Goal: Information Seeking & Learning: Learn about a topic

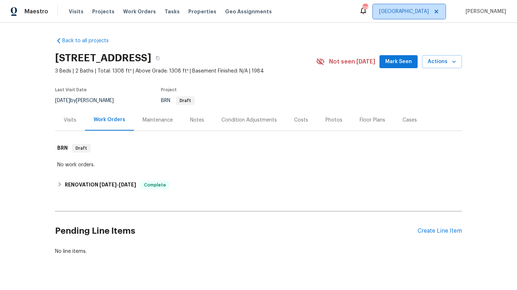
click at [429, 14] on span "[GEOGRAPHIC_DATA]" at bounding box center [404, 11] width 50 height 7
drag, startPoint x: 289, startPoint y: 42, endPoint x: 263, endPoint y: 43, distance: 25.9
click at [288, 42] on div "Back to all projects 31 Fox Creek Ct, Dallas, GA 30157 3 Beds | 2 Baths | Total…" at bounding box center [258, 145] width 407 height 229
click at [165, 12] on span "Tasks" at bounding box center [172, 11] width 15 height 5
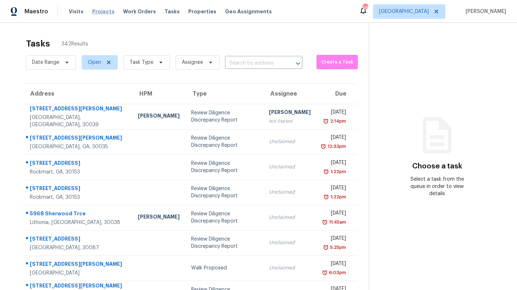
click at [108, 12] on span "Projects" at bounding box center [103, 11] width 22 height 7
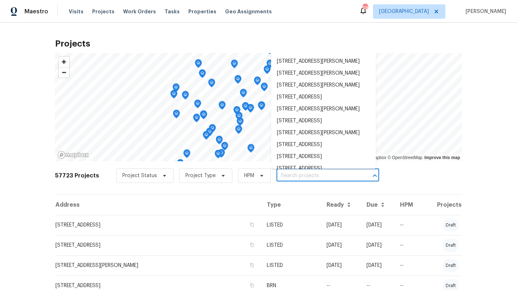
click at [291, 173] on input "text" at bounding box center [318, 175] width 82 height 11
paste input "132 Lynnview Ct McDonough, GA 30252"
type input "132 Lynnview Ct McDonough, GA 30252"
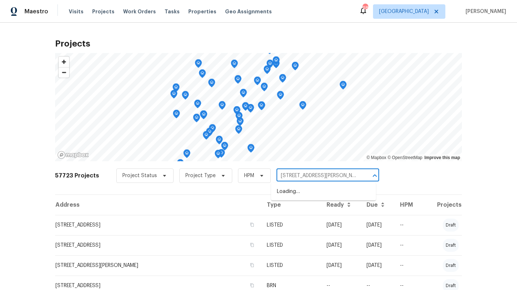
scroll to position [0, 14]
click at [290, 193] on li "132 Lynnview Ct, McDonough, GA 30252" at bounding box center [323, 192] width 105 height 12
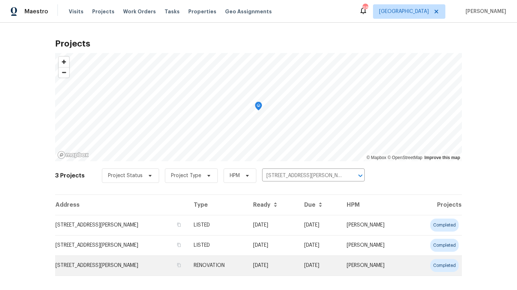
click at [111, 265] on td "132 Lynnview Ct, McDonough, GA 30252" at bounding box center [121, 265] width 133 height 20
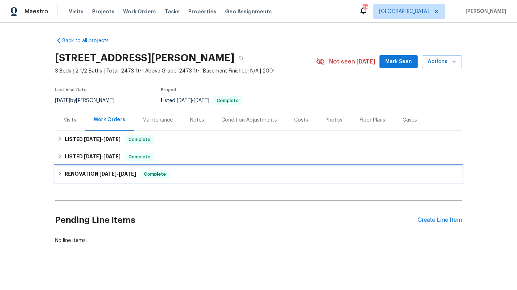
click at [91, 173] on h6 "RENOVATION 5/8/25 - 5/22/25" at bounding box center [100, 174] width 71 height 9
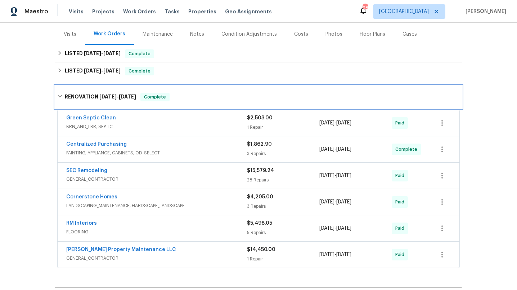
scroll to position [90, 0]
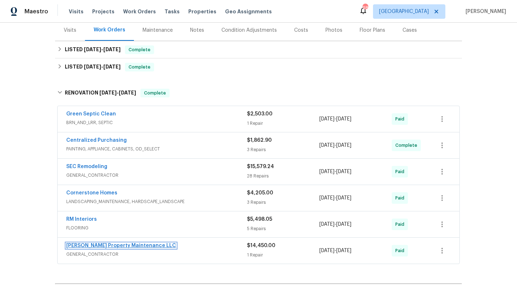
click at [138, 245] on link "Glen Property Maintenance LLC" at bounding box center [121, 245] width 110 height 5
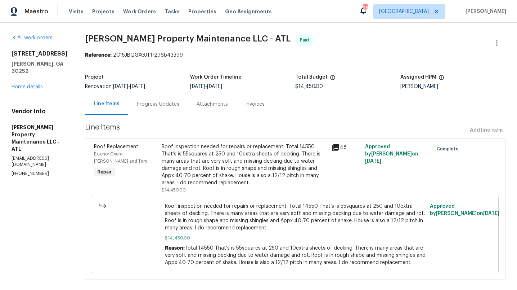
click at [256, 105] on div "Invoices" at bounding box center [254, 104] width 19 height 7
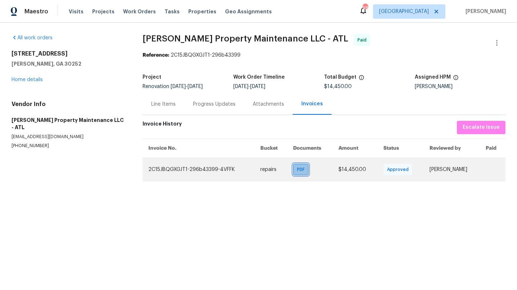
click at [297, 171] on span "PDF" at bounding box center [302, 169] width 10 height 7
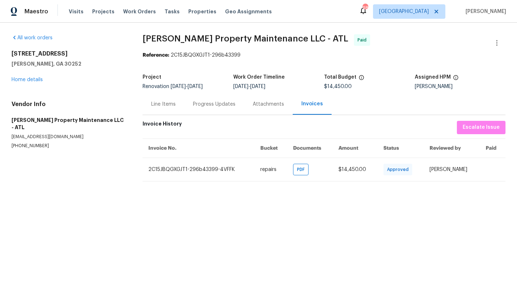
click at [170, 106] on div "Line Items" at bounding box center [163, 104] width 24 height 7
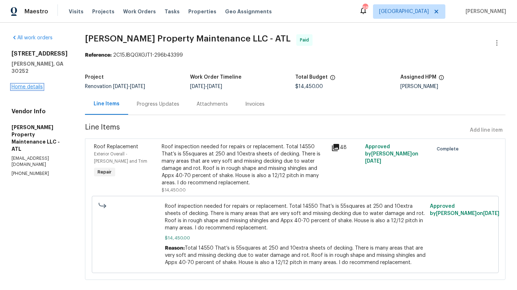
click at [23, 84] on link "Home details" at bounding box center [27, 86] width 31 height 5
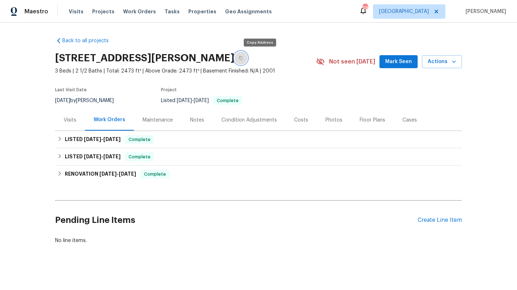
click at [243, 57] on icon "button" at bounding box center [241, 58] width 4 height 4
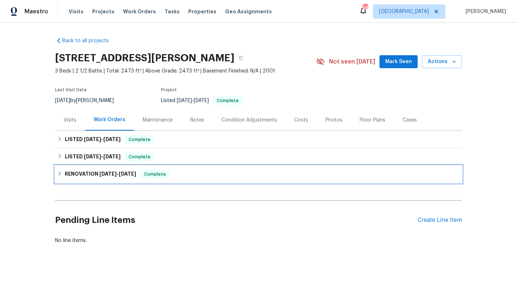
click at [94, 174] on h6 "RENOVATION 5/8/25 - 5/22/25" at bounding box center [100, 174] width 71 height 9
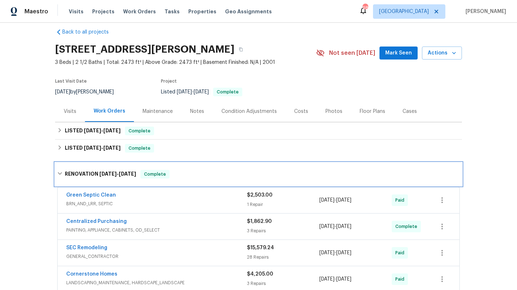
scroll to position [70, 0]
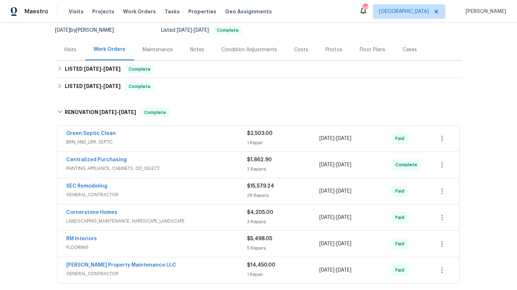
click at [365, 49] on div "Floor Plans" at bounding box center [373, 49] width 26 height 7
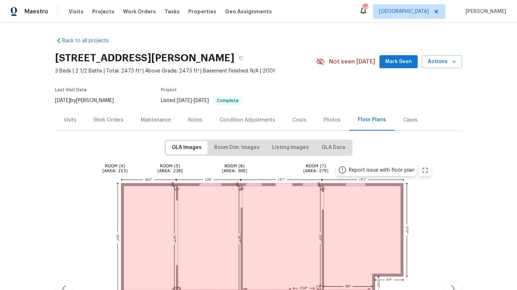
click at [325, 119] on div "Photos" at bounding box center [332, 119] width 17 height 7
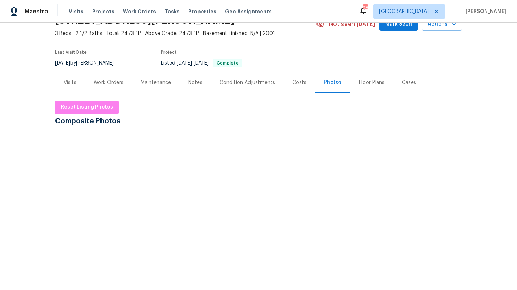
scroll to position [41, 0]
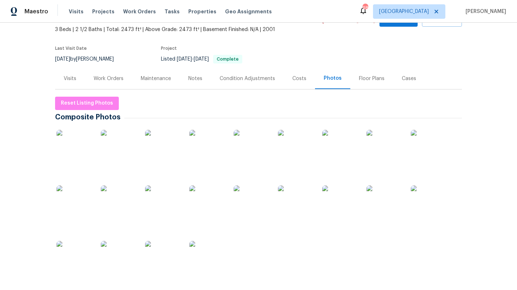
click at [85, 147] on img at bounding box center [75, 148] width 36 height 36
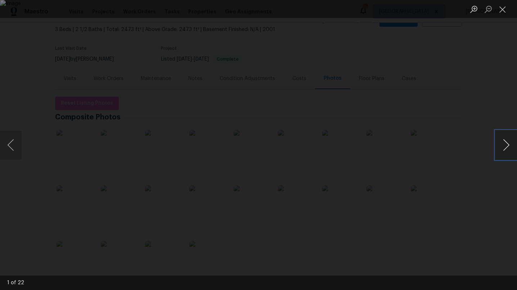
click at [505, 143] on button "Next image" at bounding box center [507, 144] width 22 height 29
click at [506, 143] on button "Next image" at bounding box center [507, 144] width 22 height 29
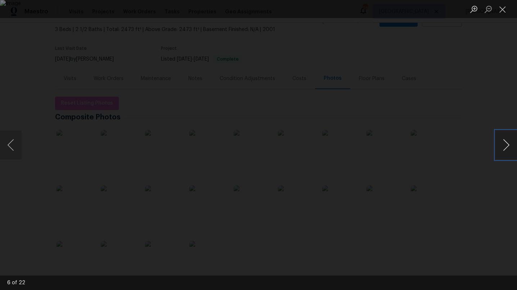
click at [506, 144] on button "Next image" at bounding box center [507, 144] width 22 height 29
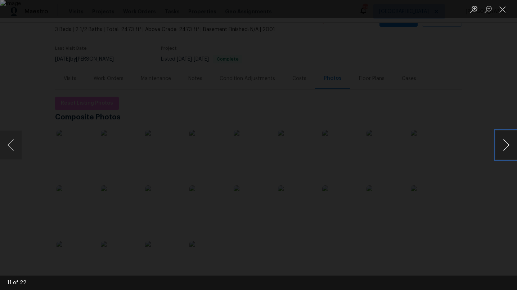
click at [506, 144] on button "Next image" at bounding box center [507, 144] width 22 height 29
click at [504, 11] on button "Close lightbox" at bounding box center [503, 9] width 14 height 13
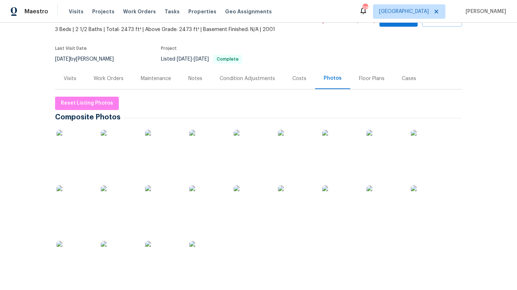
click at [362, 78] on div "Floor Plans" at bounding box center [372, 78] width 26 height 7
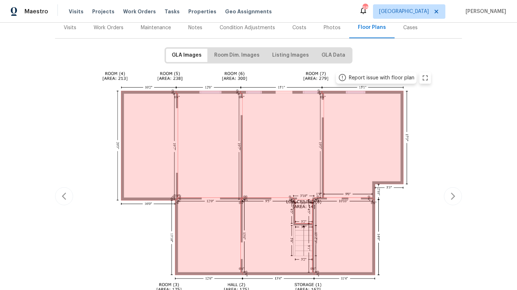
scroll to position [110, 0]
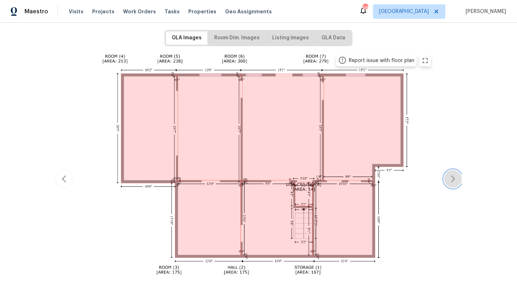
click at [451, 179] on icon "button" at bounding box center [453, 178] width 9 height 9
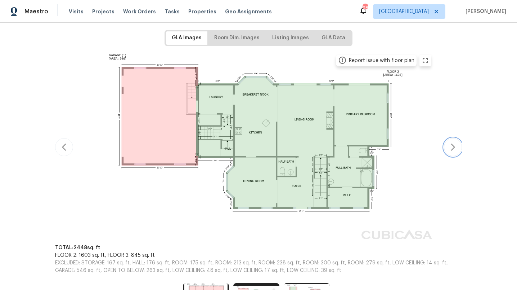
click at [451, 148] on icon "button" at bounding box center [453, 147] width 9 height 9
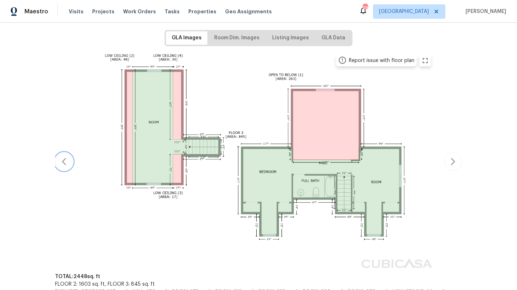
click at [64, 161] on icon "button" at bounding box center [64, 161] width 9 height 9
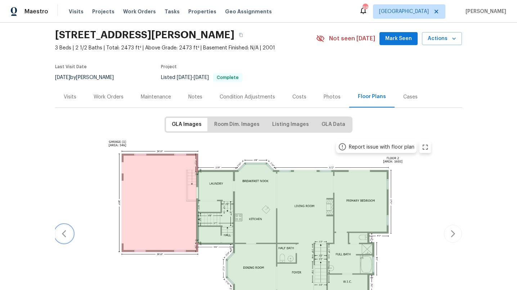
scroll to position [0, 0]
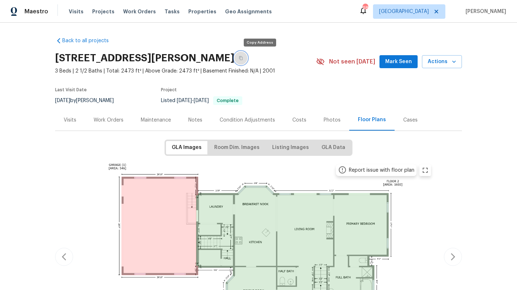
click at [243, 58] on icon "button" at bounding box center [241, 58] width 4 height 4
click at [119, 120] on div "Work Orders" at bounding box center [109, 119] width 30 height 7
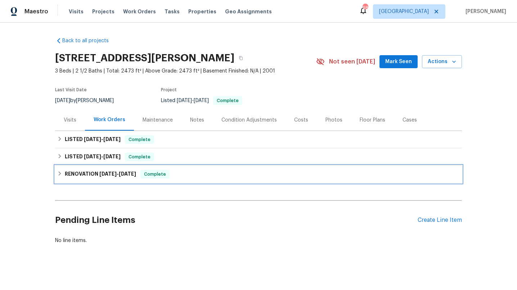
click at [98, 172] on h6 "RENOVATION 5/8/25 - 5/22/25" at bounding box center [100, 174] width 71 height 9
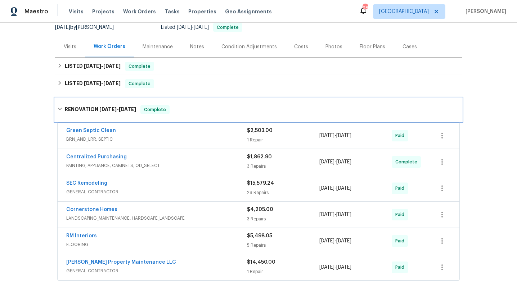
scroll to position [155, 0]
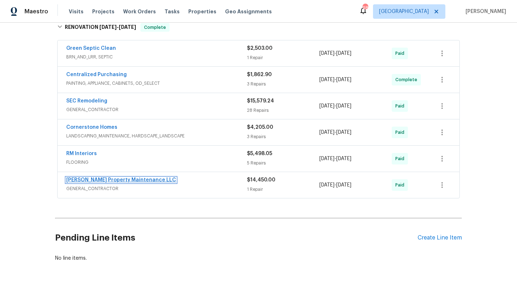
click at [98, 179] on link "Glen Property Maintenance LLC" at bounding box center [121, 179] width 110 height 5
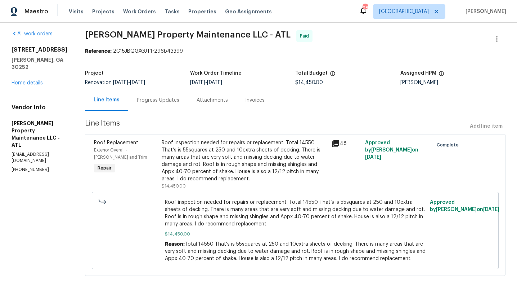
scroll to position [12, 0]
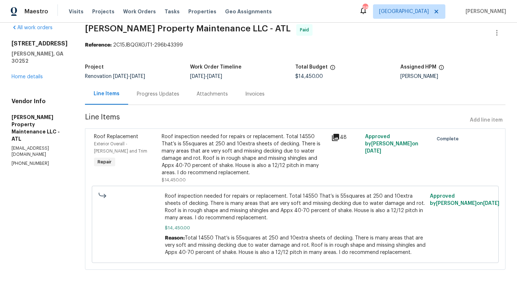
click at [338, 137] on icon at bounding box center [335, 137] width 7 height 7
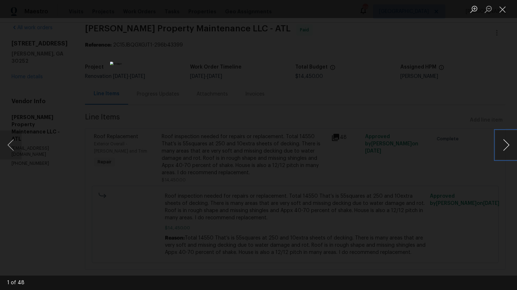
click at [509, 147] on button "Next image" at bounding box center [507, 144] width 22 height 29
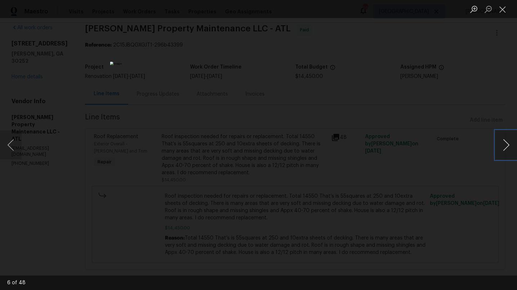
click at [509, 147] on button "Next image" at bounding box center [507, 144] width 22 height 29
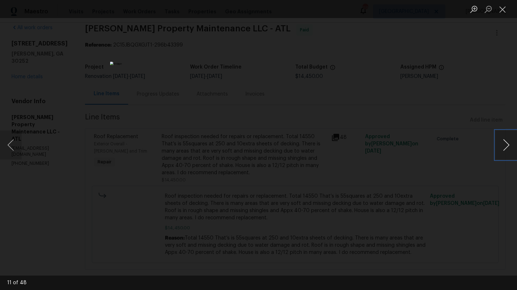
click at [509, 147] on button "Next image" at bounding box center [507, 144] width 22 height 29
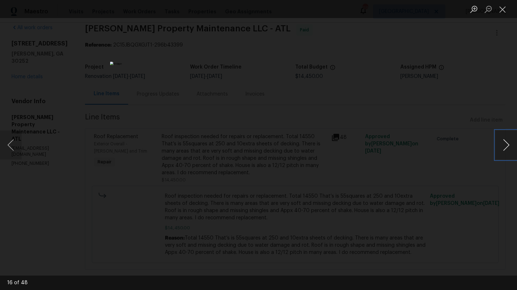
click at [509, 147] on button "Next image" at bounding box center [507, 144] width 22 height 29
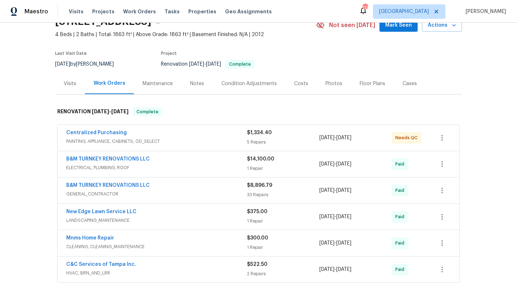
scroll to position [37, 0]
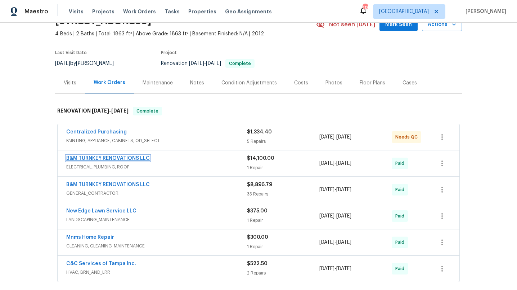
click at [121, 157] on link "B&M TURNKEY RENOVATIONS LLC" at bounding box center [108, 158] width 84 height 5
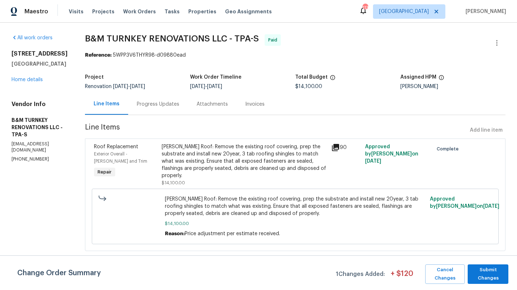
click at [179, 105] on div "Progress Updates" at bounding box center [158, 104] width 43 height 7
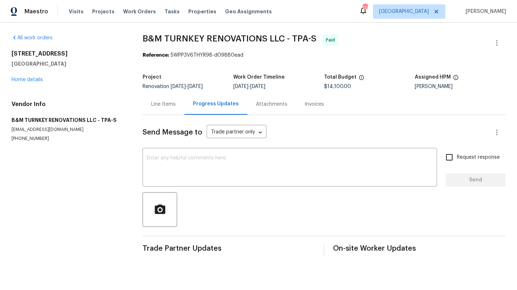
click at [266, 104] on div "Attachments" at bounding box center [271, 104] width 31 height 7
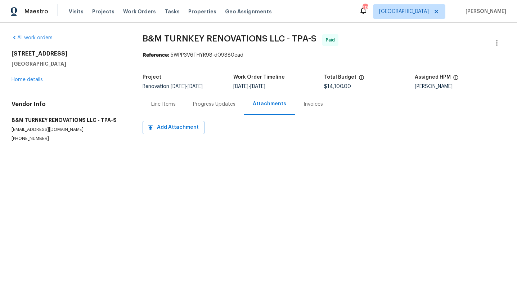
click at [308, 105] on div "Invoices" at bounding box center [313, 104] width 19 height 7
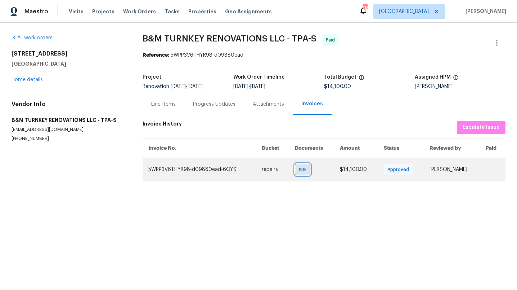
click at [303, 170] on span "PDF" at bounding box center [304, 169] width 10 height 7
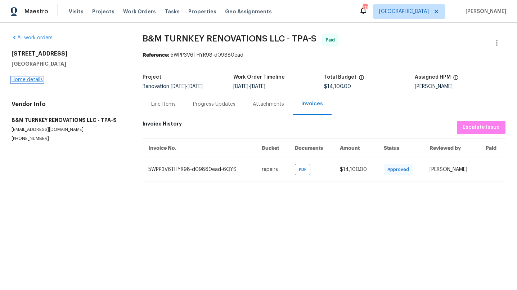
click at [42, 80] on link "Home details" at bounding box center [27, 79] width 31 height 5
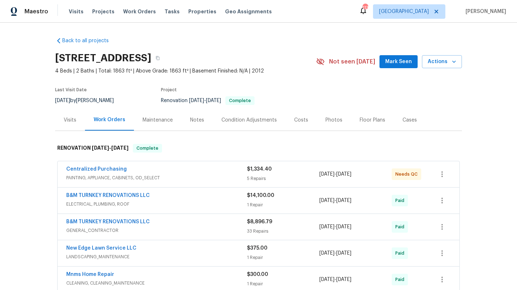
click at [366, 120] on div "Floor Plans" at bounding box center [373, 119] width 26 height 7
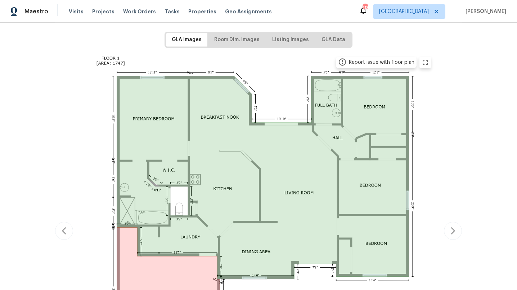
scroll to position [109, 0]
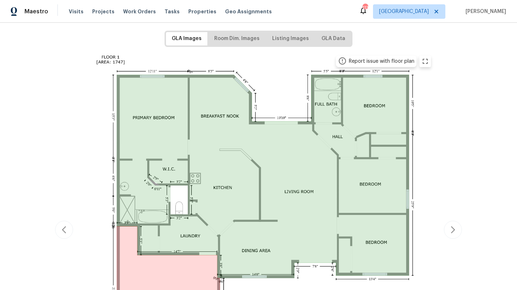
click at [450, 232] on div "Report issue with floor plan" at bounding box center [258, 229] width 407 height 357
click at [451, 231] on div "Report issue with floor plan" at bounding box center [258, 229] width 407 height 357
click at [67, 227] on div "Report issue with floor plan" at bounding box center [258, 229] width 407 height 357
click at [244, 38] on span "Room Dim. Images" at bounding box center [236, 38] width 45 height 9
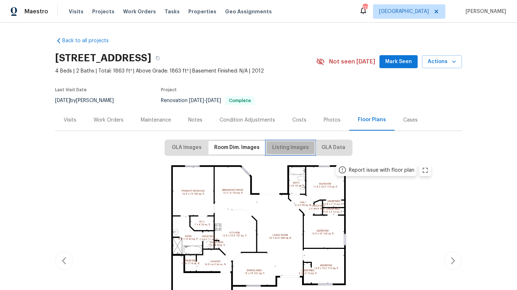
click at [292, 145] on span "Listing Images" at bounding box center [290, 147] width 37 height 9
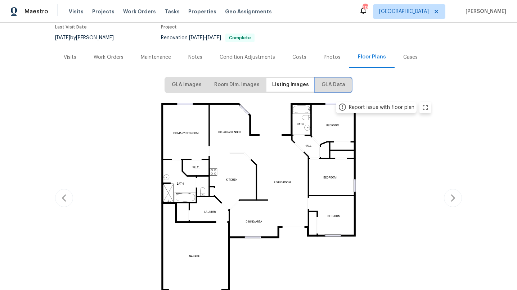
click at [339, 87] on span "GLA Data" at bounding box center [334, 84] width 24 height 9
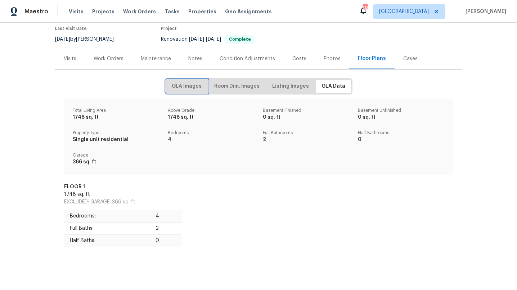
click at [194, 85] on span "GLA Images" at bounding box center [187, 86] width 30 height 9
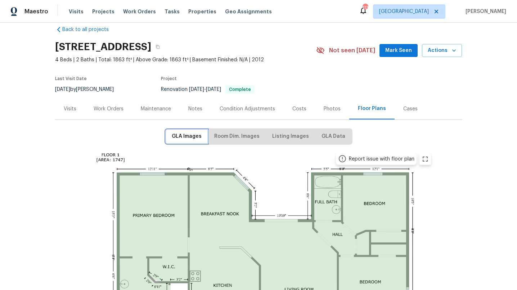
scroll to position [0, 0]
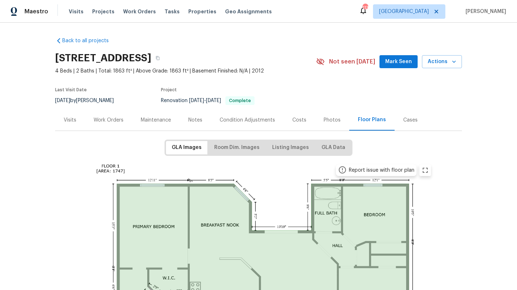
click at [332, 120] on div "Photos" at bounding box center [332, 119] width 17 height 7
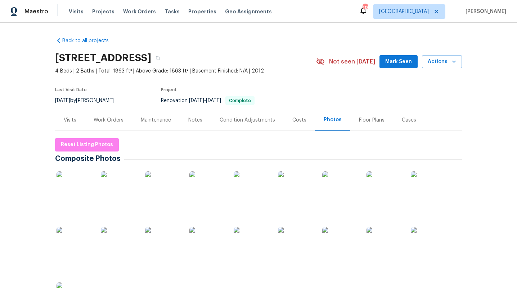
click at [116, 191] on img at bounding box center [119, 189] width 36 height 36
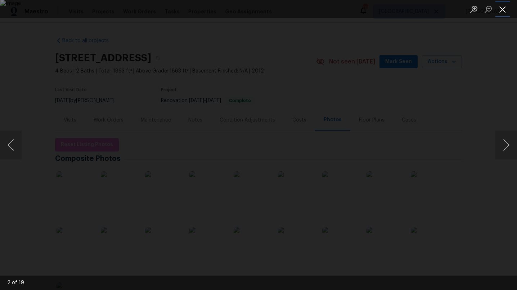
click at [505, 9] on button "Close lightbox" at bounding box center [503, 9] width 14 height 13
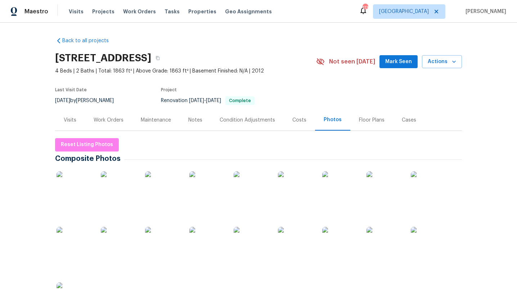
click at [116, 120] on div "Work Orders" at bounding box center [109, 119] width 30 height 7
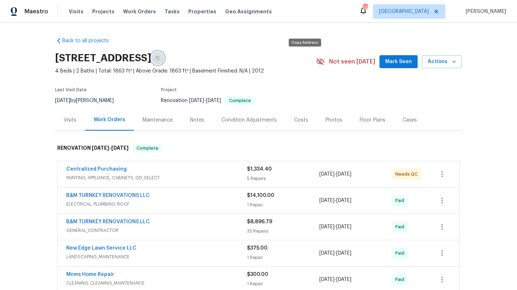
click at [160, 58] on icon "button" at bounding box center [158, 58] width 4 height 4
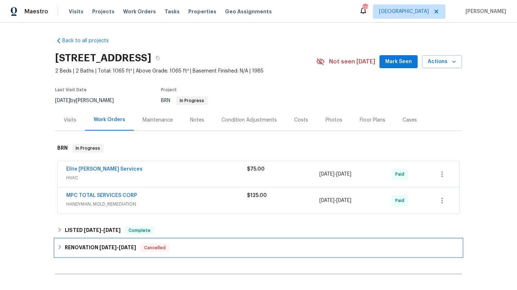
click at [86, 247] on h6 "RENOVATION [DATE] - [DATE]" at bounding box center [100, 247] width 71 height 9
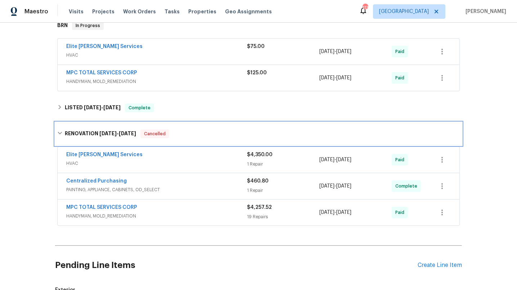
scroll to position [123, 0]
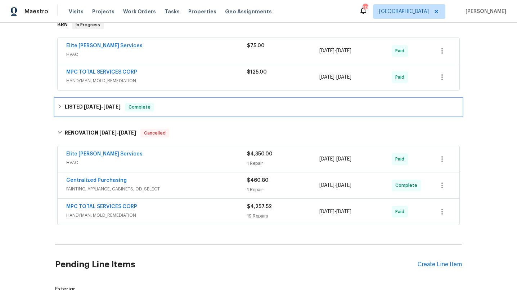
click at [101, 106] on span "[DATE]" at bounding box center [92, 106] width 17 height 5
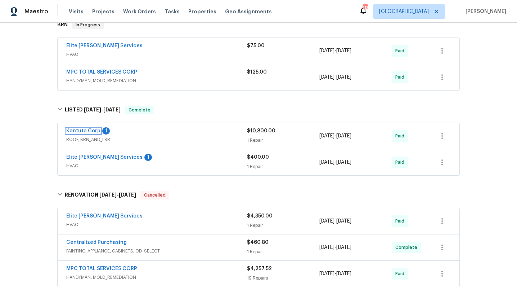
click at [85, 131] on link "Kantuta Corp" at bounding box center [83, 130] width 34 height 5
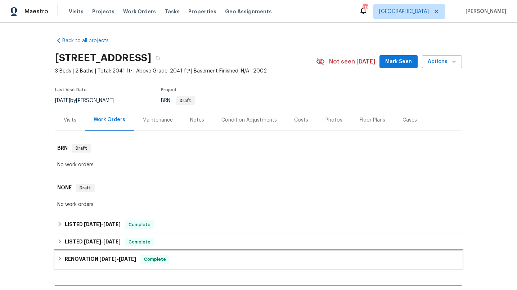
click at [86, 260] on h6 "RENOVATION 3/21/25 - 3/31/25" at bounding box center [100, 259] width 71 height 9
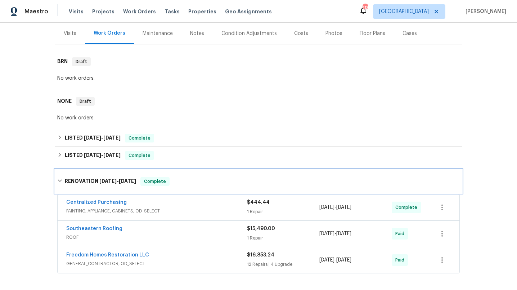
scroll to position [87, 0]
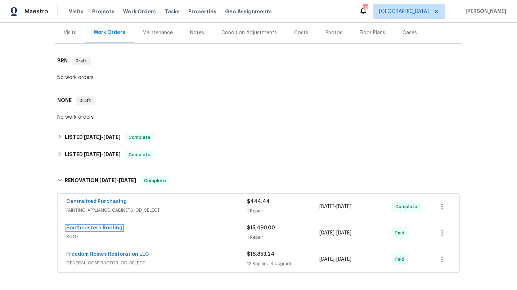
click at [94, 228] on link "Southeastern Roofing" at bounding box center [94, 227] width 56 height 5
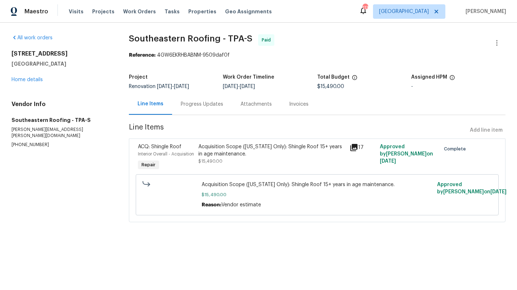
click at [353, 146] on icon at bounding box center [354, 147] width 7 height 7
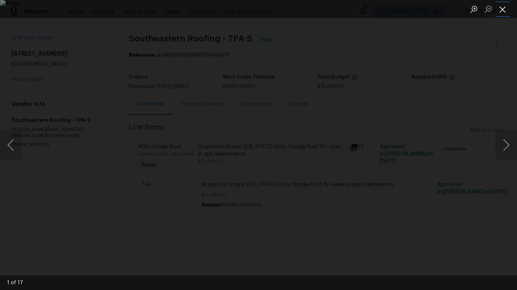
click at [503, 11] on button "Close lightbox" at bounding box center [503, 9] width 14 height 13
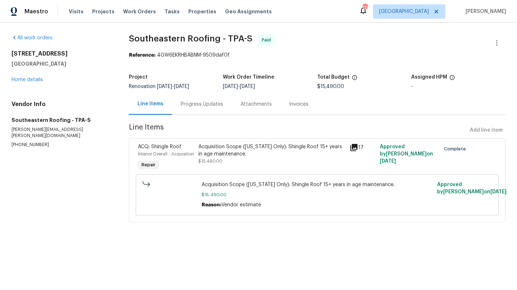
click at [306, 101] on div "Invoices" at bounding box center [298, 104] width 19 height 7
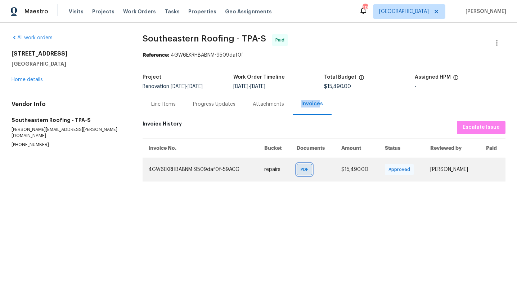
click at [302, 168] on span "PDF" at bounding box center [306, 169] width 10 height 7
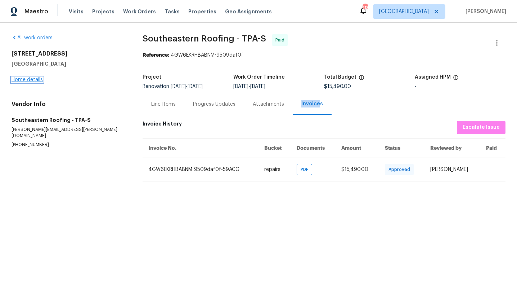
click at [39, 79] on link "Home details" at bounding box center [27, 79] width 31 height 5
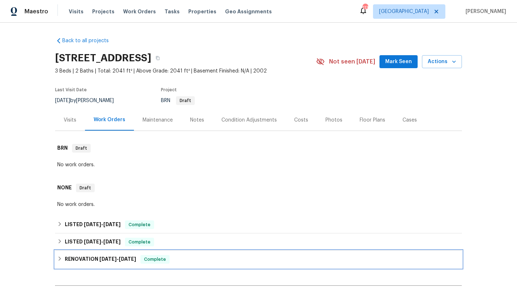
click at [86, 258] on h6 "RENOVATION 3/21/25 - 3/31/25" at bounding box center [100, 259] width 71 height 9
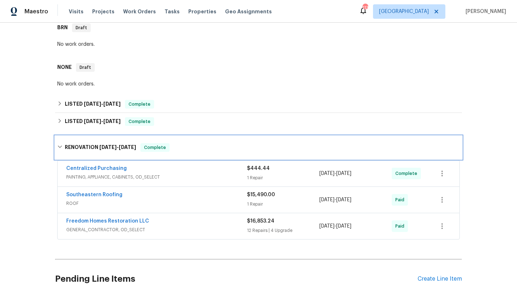
scroll to position [125, 0]
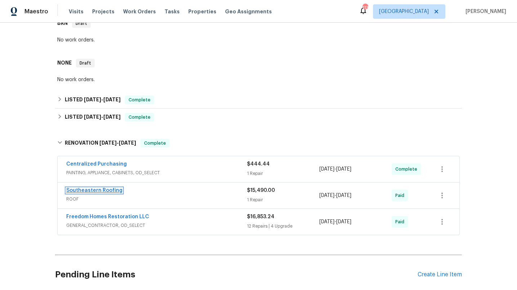
click at [113, 191] on link "Southeastern Roofing" at bounding box center [94, 190] width 56 height 5
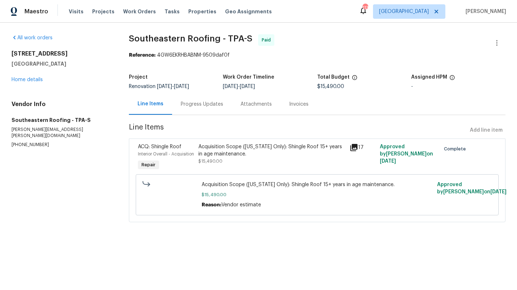
click at [210, 104] on div "Progress Updates" at bounding box center [202, 104] width 43 height 7
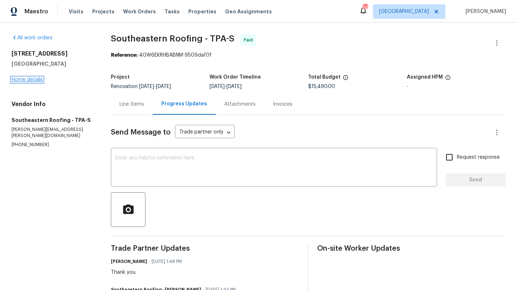
click at [32, 77] on link "Home details" at bounding box center [27, 79] width 31 height 5
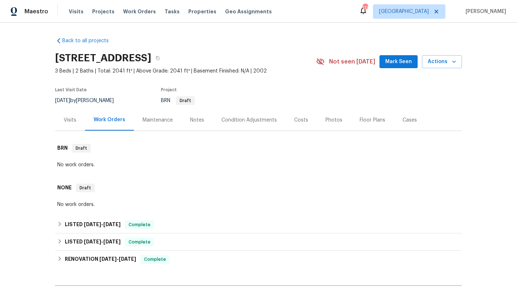
click at [327, 121] on div "Photos" at bounding box center [334, 119] width 17 height 7
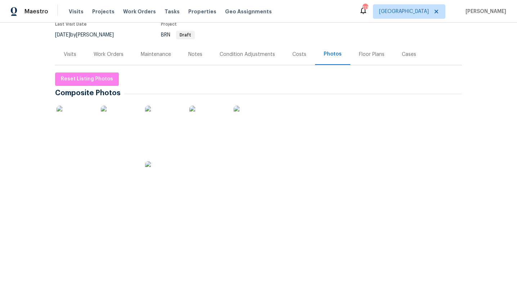
scroll to position [66, 0]
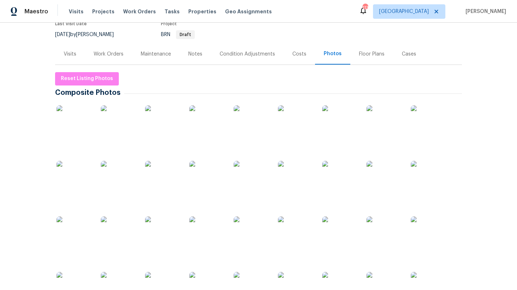
click at [301, 124] on img at bounding box center [296, 123] width 36 height 36
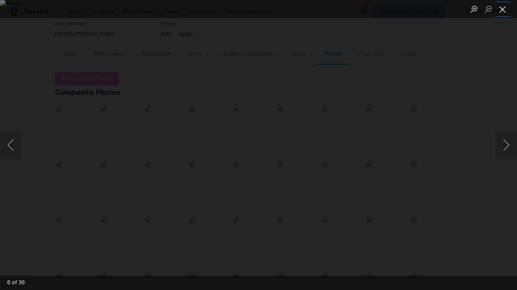
click at [504, 10] on button "Close lightbox" at bounding box center [503, 9] width 14 height 13
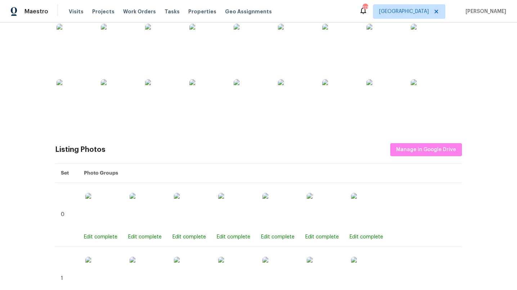
scroll to position [262, 0]
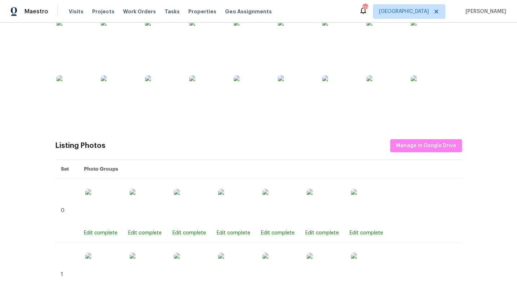
click at [348, 100] on img at bounding box center [340, 93] width 36 height 36
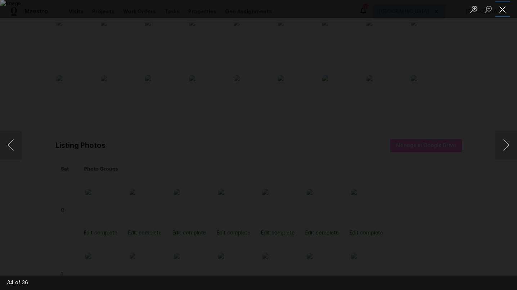
click at [504, 9] on button "Close lightbox" at bounding box center [503, 9] width 14 height 13
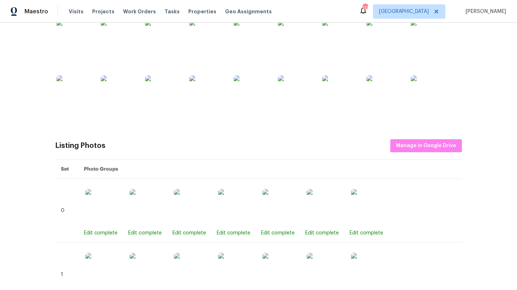
scroll to position [0, 0]
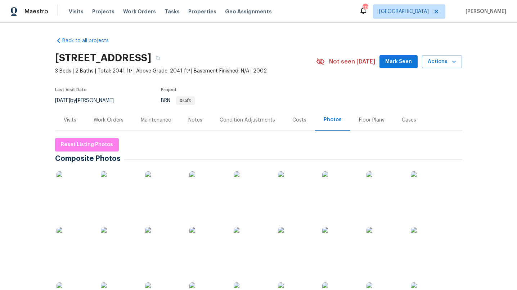
click at [115, 121] on div "Work Orders" at bounding box center [109, 119] width 30 height 7
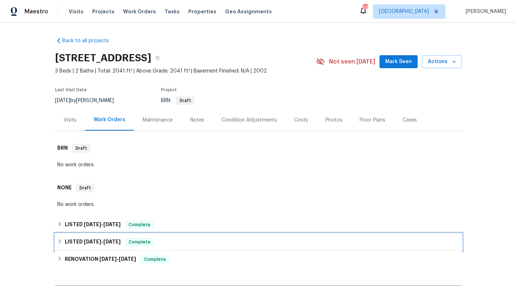
click at [79, 242] on h6 "LISTED 4/4/25 - 4/18/25" at bounding box center [93, 241] width 56 height 9
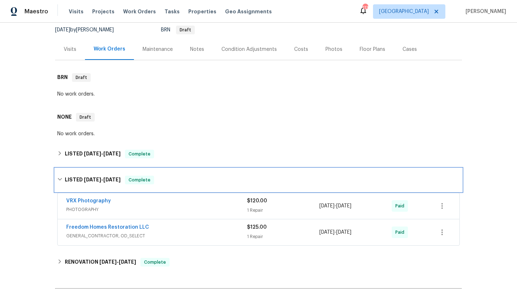
scroll to position [72, 0]
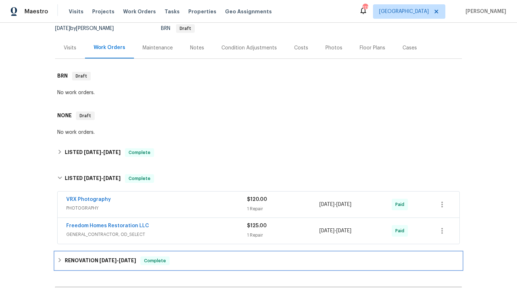
click at [95, 259] on h6 "RENOVATION 3/21/25 - 3/31/25" at bounding box center [100, 260] width 71 height 9
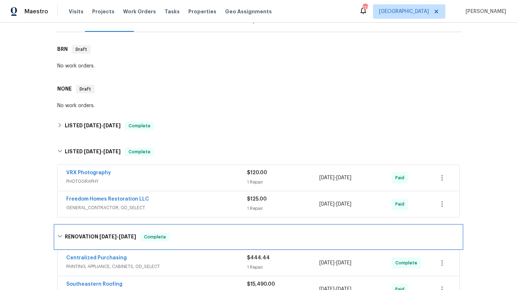
scroll to position [28, 0]
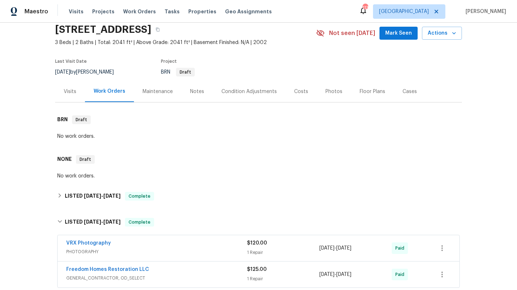
click at [367, 90] on div "Floor Plans" at bounding box center [373, 91] width 26 height 7
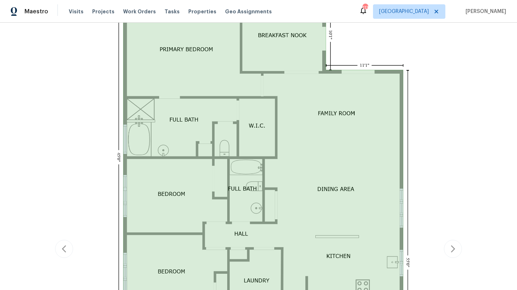
scroll to position [104, 0]
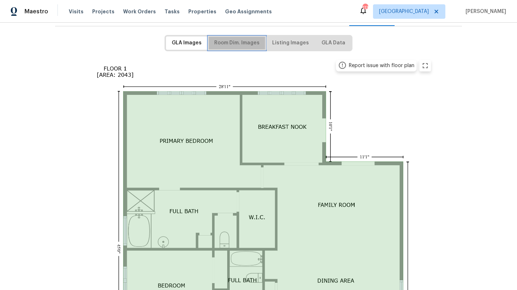
click at [250, 43] on span "Room Dim. Images" at bounding box center [236, 43] width 45 height 9
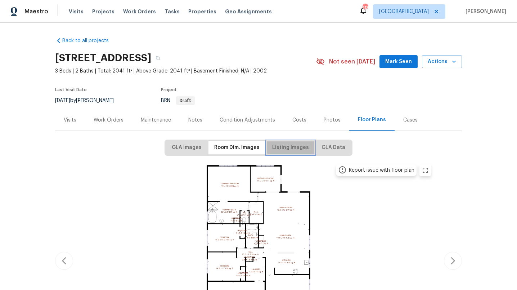
click at [298, 148] on span "Listing Images" at bounding box center [290, 147] width 37 height 9
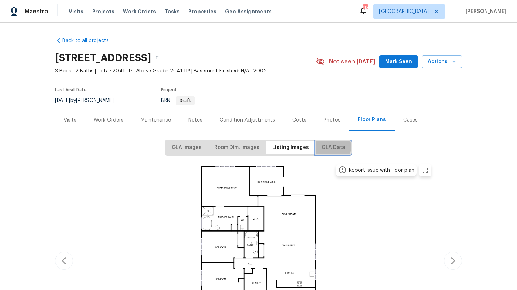
click at [326, 147] on span "GLA Data" at bounding box center [334, 147] width 24 height 9
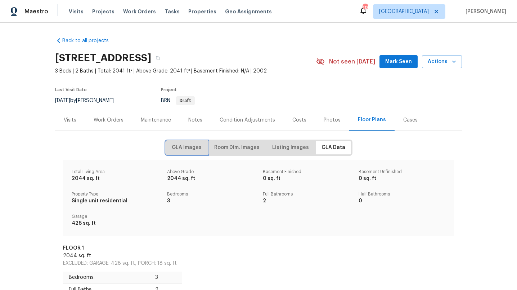
click at [196, 145] on span "GLA Images" at bounding box center [187, 147] width 30 height 9
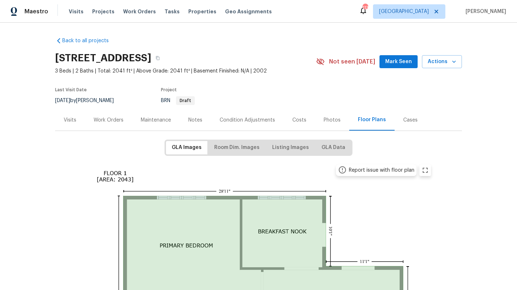
click at [120, 120] on div "Work Orders" at bounding box center [109, 119] width 30 height 7
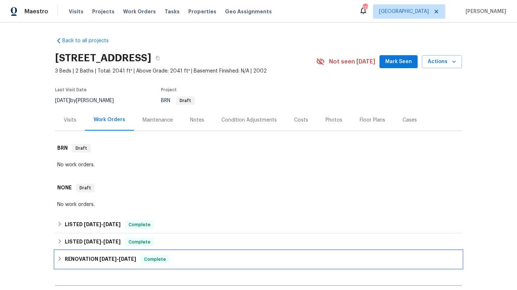
click at [89, 260] on h6 "RENOVATION 3/21/25 - 3/31/25" at bounding box center [100, 259] width 71 height 9
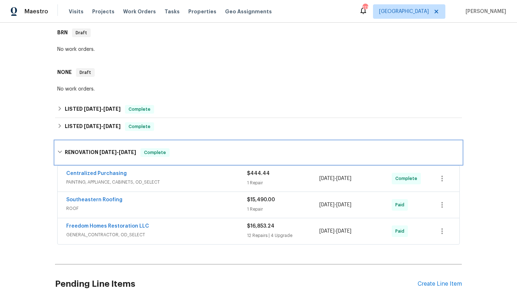
scroll to position [126, 0]
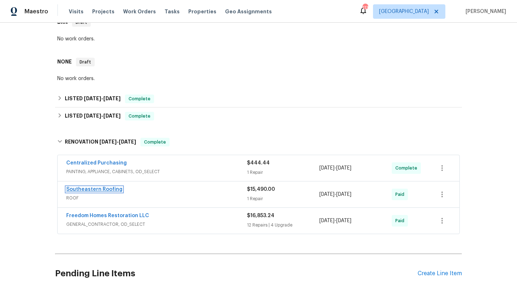
click at [110, 191] on link "Southeastern Roofing" at bounding box center [94, 189] width 56 height 5
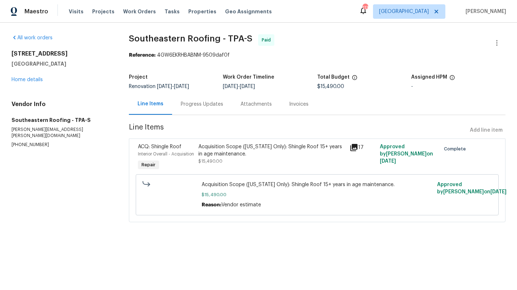
click at [356, 147] on icon at bounding box center [354, 147] width 7 height 7
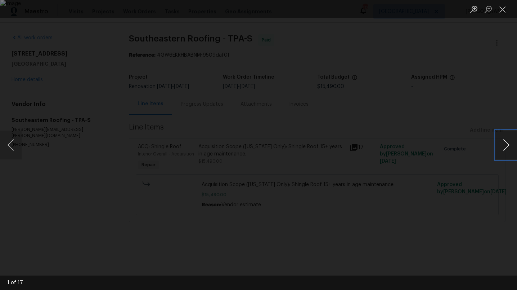
click at [504, 146] on button "Next image" at bounding box center [507, 144] width 22 height 29
click at [505, 146] on button "Next image" at bounding box center [507, 144] width 22 height 29
click at [505, 145] on button "Next image" at bounding box center [507, 144] width 22 height 29
click at [506, 145] on button "Next image" at bounding box center [507, 144] width 22 height 29
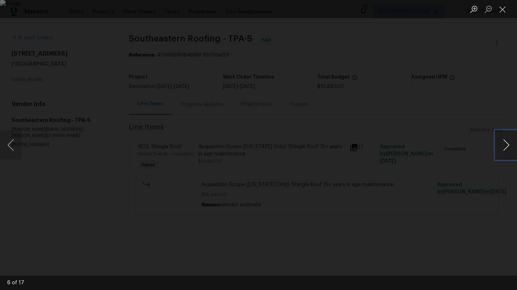
click at [506, 145] on button "Next image" at bounding box center [507, 144] width 22 height 29
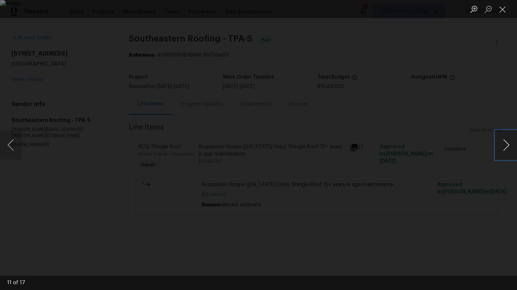
click at [506, 145] on button "Next image" at bounding box center [507, 144] width 22 height 29
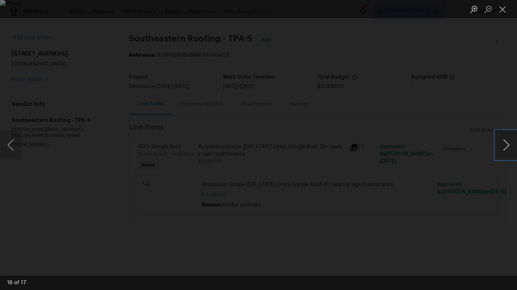
click at [506, 144] on button "Next image" at bounding box center [507, 144] width 22 height 29
click at [505, 10] on button "Close lightbox" at bounding box center [503, 9] width 14 height 13
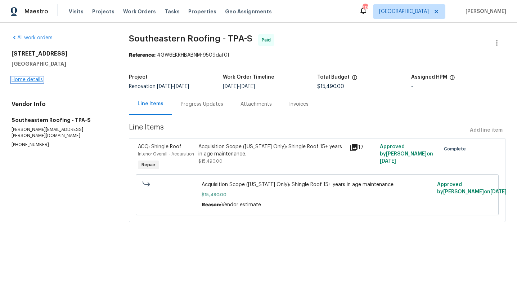
click at [28, 79] on link "Home details" at bounding box center [27, 79] width 31 height 5
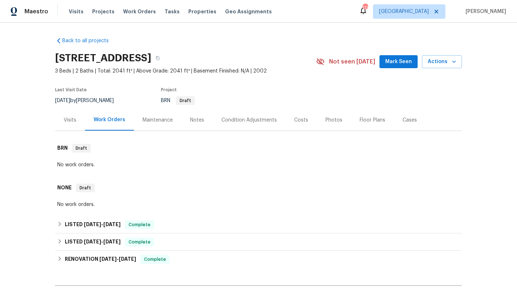
click at [326, 118] on div "Photos" at bounding box center [334, 119] width 17 height 7
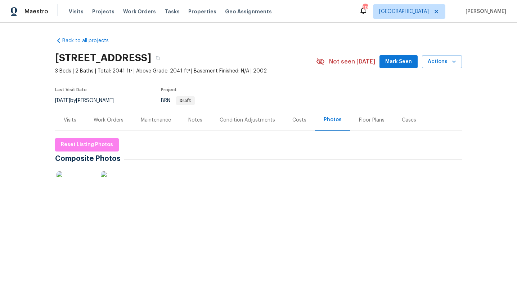
click at [309, 189] on img at bounding box center [296, 189] width 36 height 36
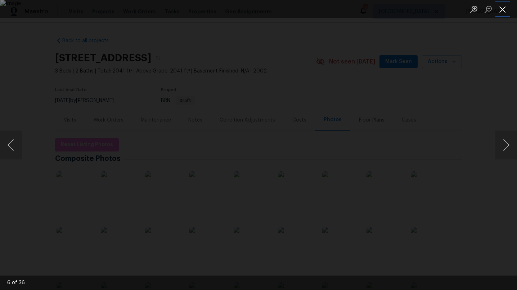
click at [503, 11] on button "Close lightbox" at bounding box center [503, 9] width 14 height 13
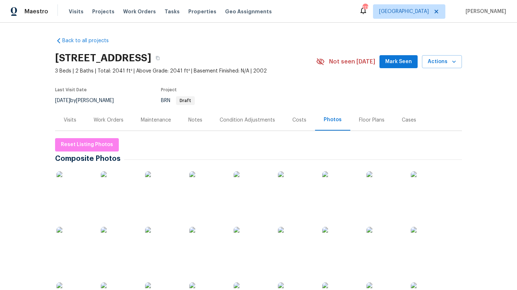
click at [367, 120] on div "Floor Plans" at bounding box center [372, 119] width 26 height 7
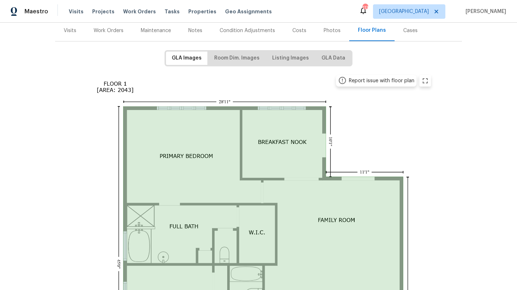
scroll to position [141, 0]
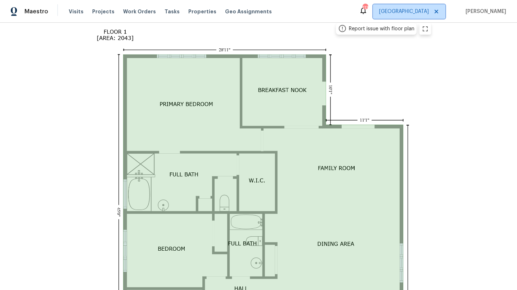
click at [429, 11] on span "[GEOGRAPHIC_DATA]" at bounding box center [404, 11] width 50 height 7
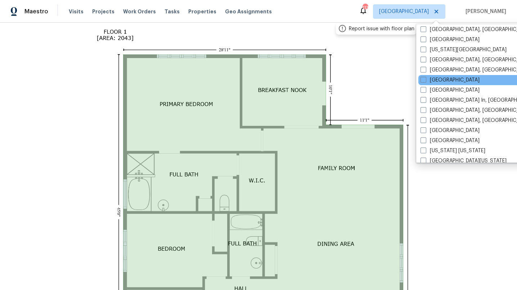
scroll to position [254, 0]
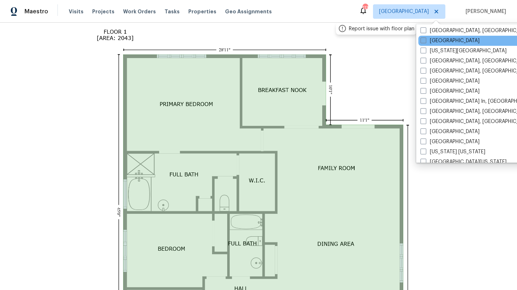
click at [426, 40] on span at bounding box center [424, 40] width 6 height 6
click at [425, 40] on input "Jacksonville" at bounding box center [423, 39] width 5 height 5
checkbox input "true"
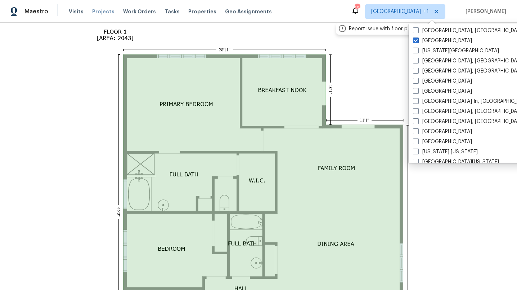
click at [98, 12] on span "Projects" at bounding box center [103, 11] width 22 height 7
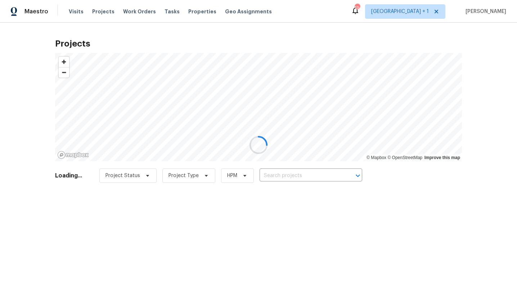
click at [306, 173] on div at bounding box center [258, 145] width 517 height 290
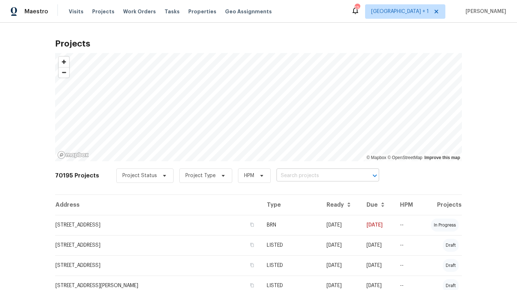
click at [305, 172] on input "text" at bounding box center [318, 175] width 82 height 11
paste input "507 Harriet Ave Jacksonville, FL 32208"
type input "9507 Harriet Ave Jacksonville, FL 32208"
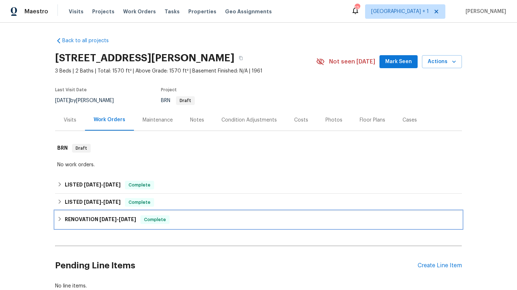
click at [88, 218] on h6 "RENOVATION [DATE] - [DATE]" at bounding box center [100, 219] width 71 height 9
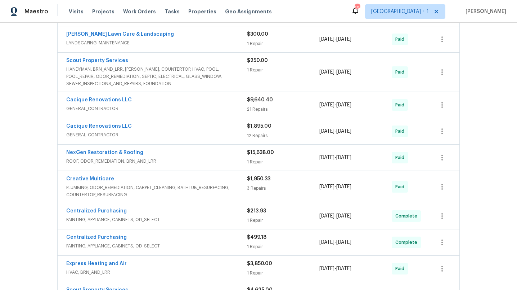
scroll to position [242, 0]
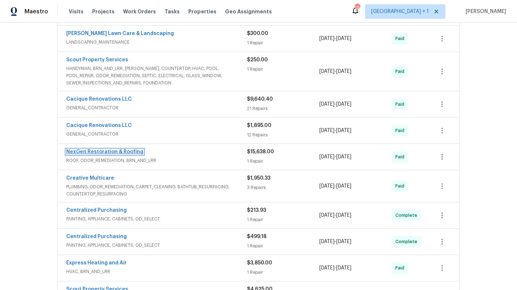
click at [85, 151] on link "NexGen Restoration & Roofing" at bounding box center [104, 151] width 77 height 5
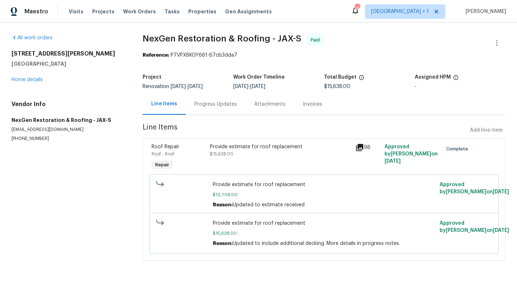
click at [289, 146] on div "Provide estimate for roof replacement" at bounding box center [280, 146] width 141 height 7
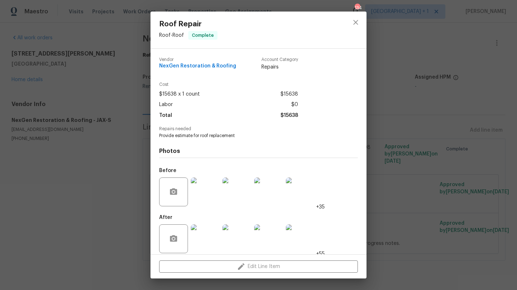
click at [210, 240] on img at bounding box center [205, 238] width 29 height 29
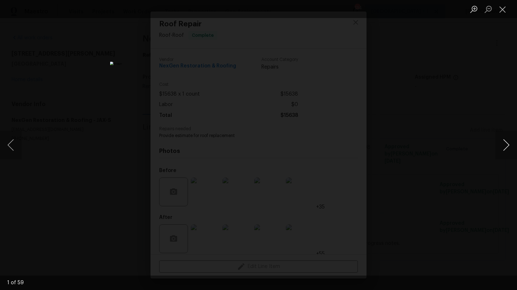
click at [507, 147] on button "Next image" at bounding box center [507, 144] width 22 height 29
click at [507, 146] on button "Next image" at bounding box center [507, 144] width 22 height 29
click at [506, 146] on button "Next image" at bounding box center [507, 144] width 22 height 29
click at [506, 10] on button "Close lightbox" at bounding box center [503, 9] width 14 height 13
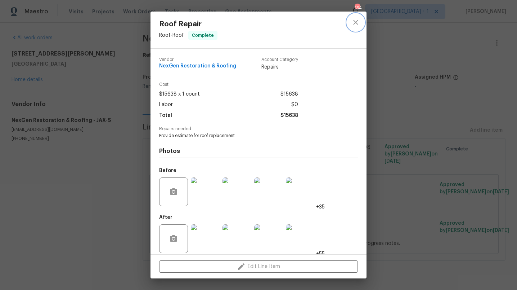
click at [355, 23] on icon "close" at bounding box center [356, 22] width 9 height 9
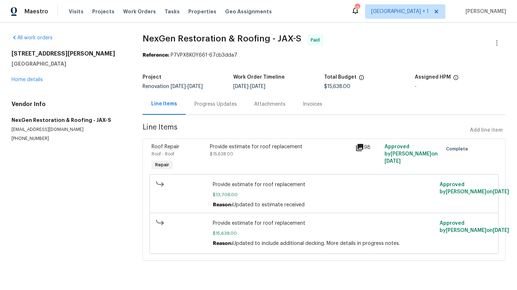
click at [305, 104] on div "Invoices" at bounding box center [312, 104] width 19 height 7
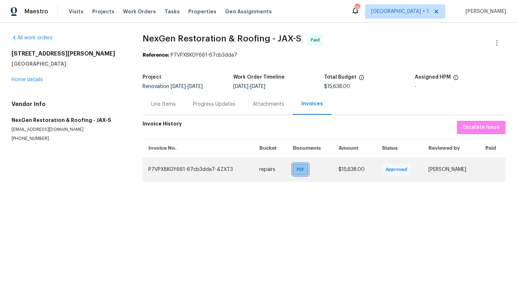
click at [297, 170] on span "PDF" at bounding box center [302, 169] width 10 height 7
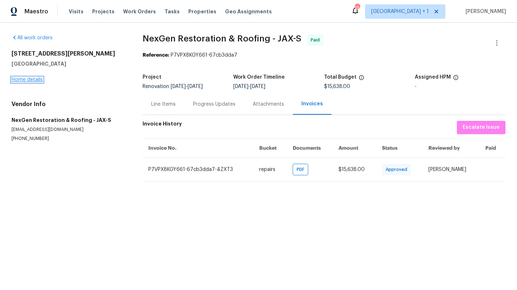
click at [34, 79] on link "Home details" at bounding box center [27, 79] width 31 height 5
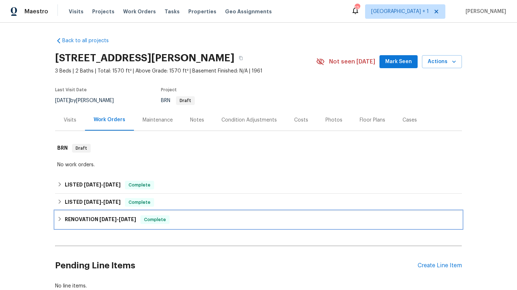
click at [89, 218] on h6 "RENOVATION [DATE] - [DATE]" at bounding box center [100, 219] width 71 height 9
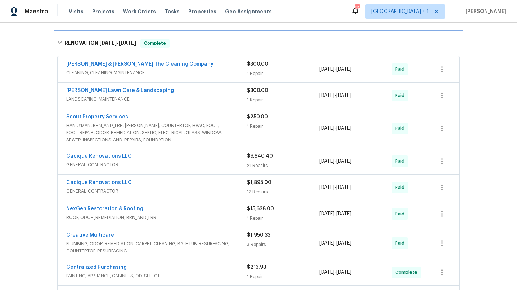
scroll to position [197, 0]
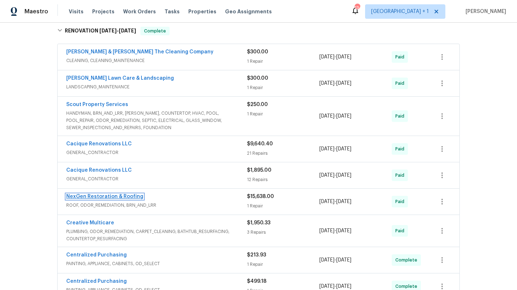
click at [116, 196] on link "NexGen Restoration & Roofing" at bounding box center [104, 196] width 77 height 5
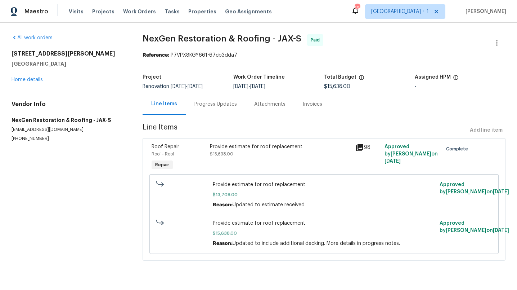
click at [220, 104] on div "Progress Updates" at bounding box center [216, 104] width 43 height 7
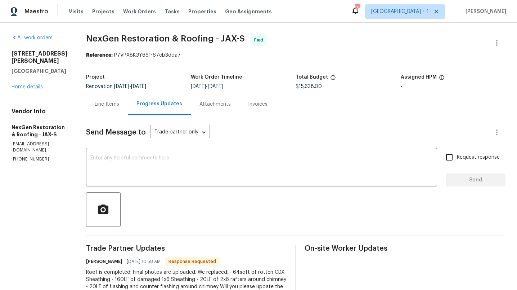
click at [216, 105] on div "Attachments" at bounding box center [215, 104] width 31 height 7
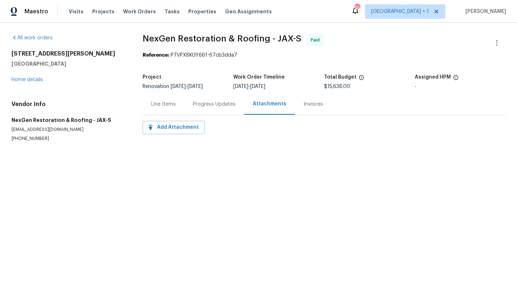
click at [164, 103] on div "Line Items" at bounding box center [163, 104] width 24 height 7
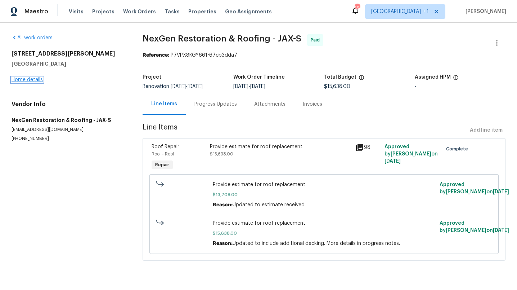
click at [37, 81] on link "Home details" at bounding box center [27, 79] width 31 height 5
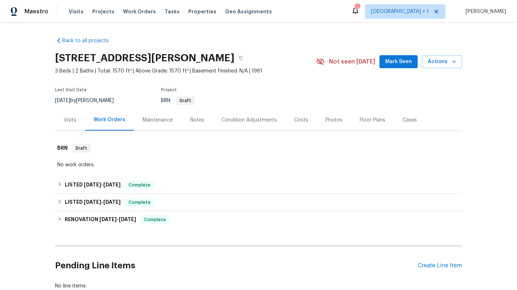
click at [335, 120] on div "Photos" at bounding box center [334, 119] width 17 height 7
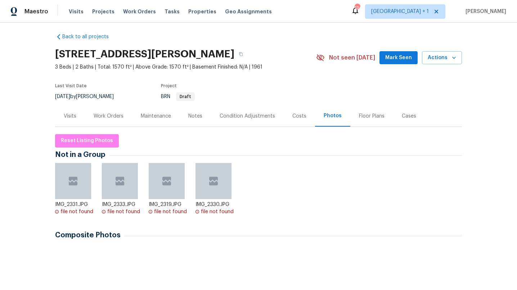
scroll to position [5, 0]
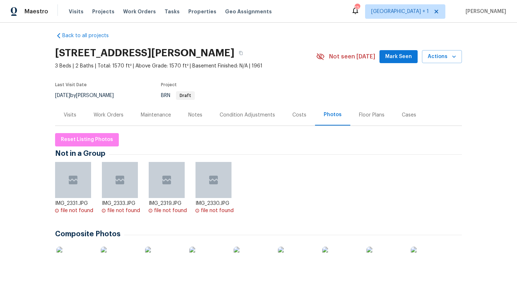
click at [86, 265] on img at bounding box center [75, 264] width 36 height 36
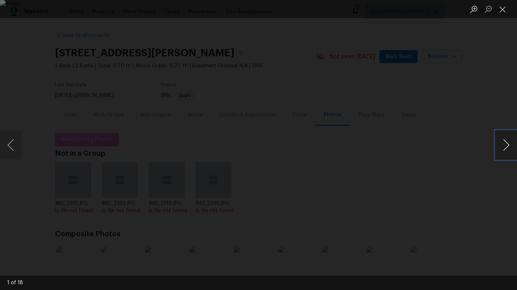
click at [507, 147] on button "Next image" at bounding box center [507, 144] width 22 height 29
click at [506, 11] on button "Close lightbox" at bounding box center [503, 9] width 14 height 13
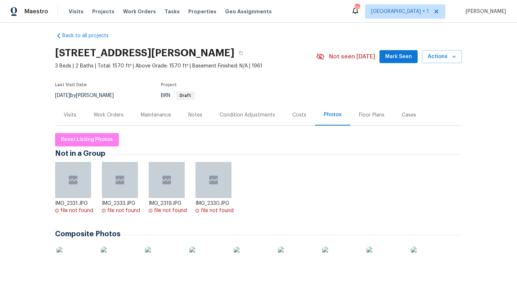
click at [362, 113] on div "Floor Plans" at bounding box center [372, 114] width 26 height 7
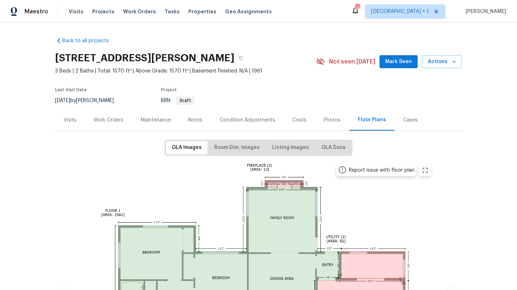
click at [105, 119] on div "Work Orders" at bounding box center [109, 119] width 30 height 7
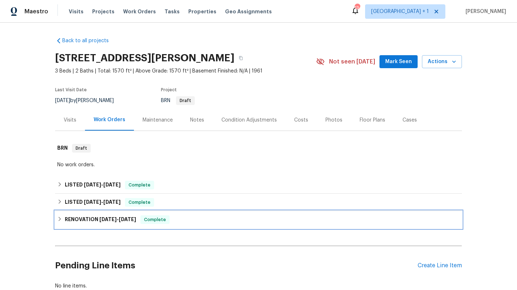
click at [59, 218] on icon at bounding box center [59, 218] width 5 height 5
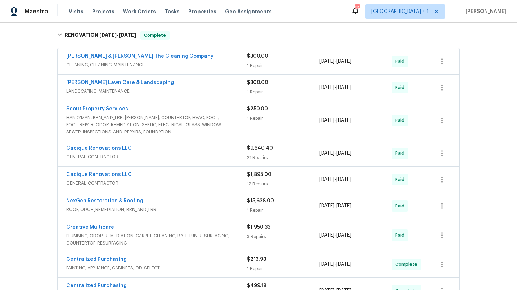
scroll to position [202, 0]
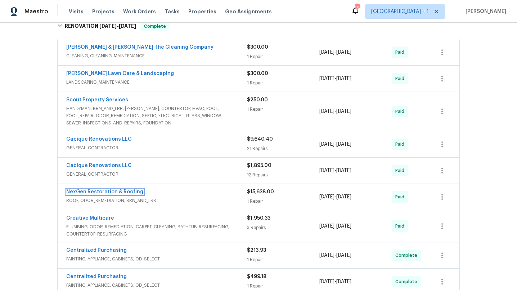
click at [111, 192] on link "NexGen Restoration & Roofing" at bounding box center [104, 191] width 77 height 5
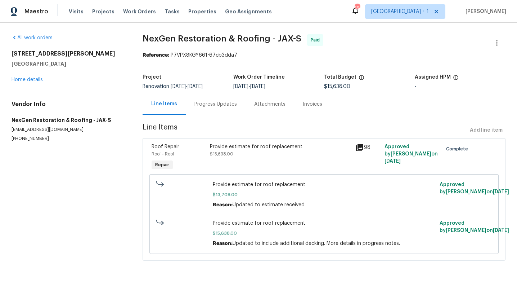
click at [226, 106] on div "Progress Updates" at bounding box center [216, 104] width 43 height 7
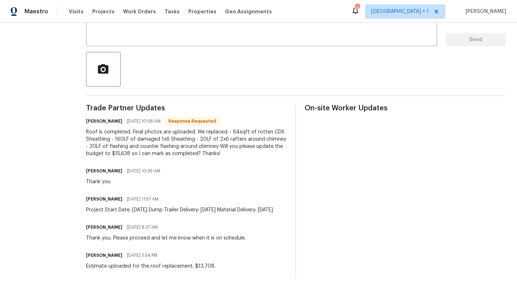
scroll to position [148, 0]
